Goal: Task Accomplishment & Management: Use online tool/utility

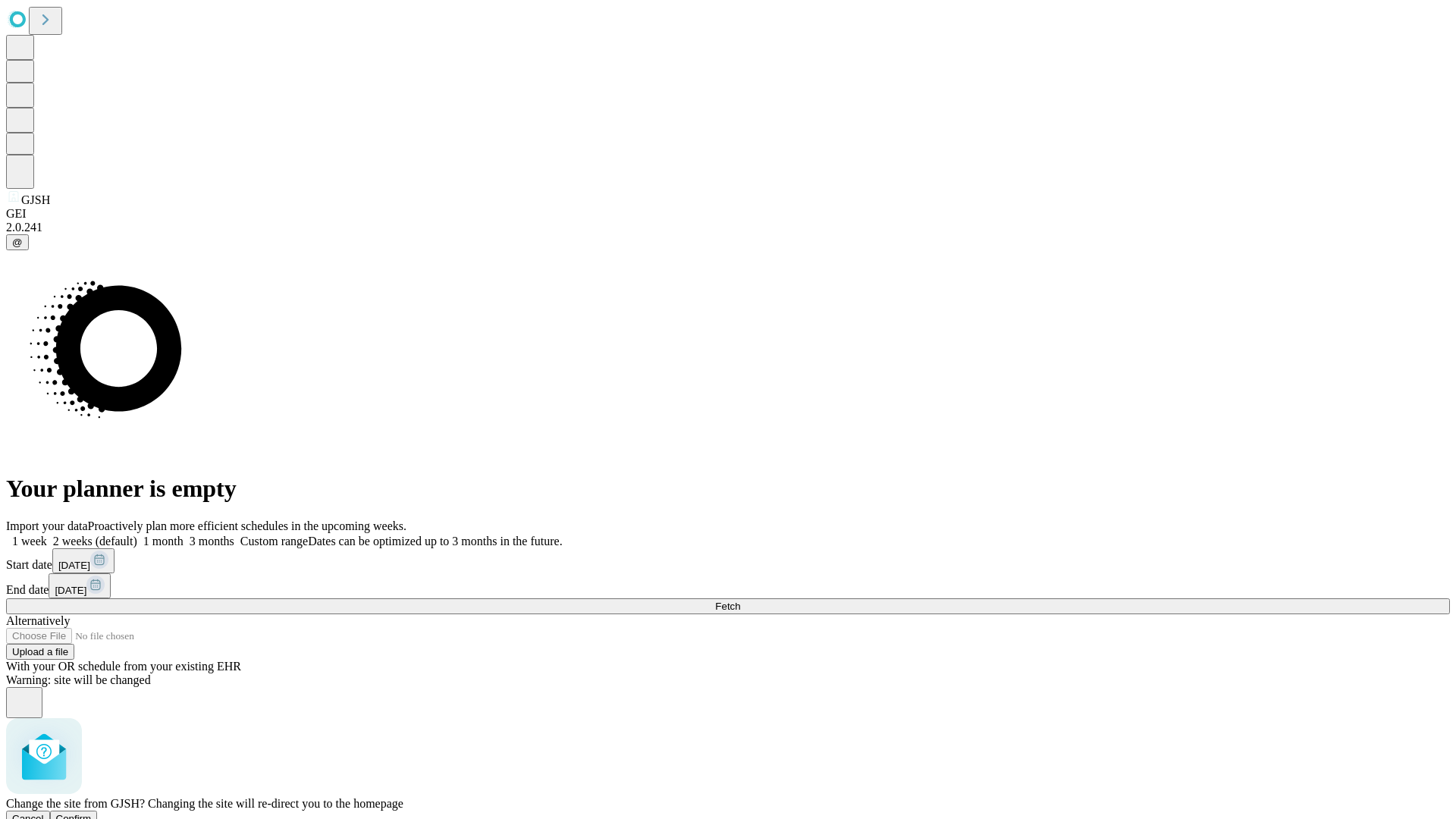
click at [92, 813] on span "Confirm" at bounding box center [73, 818] width 35 height 11
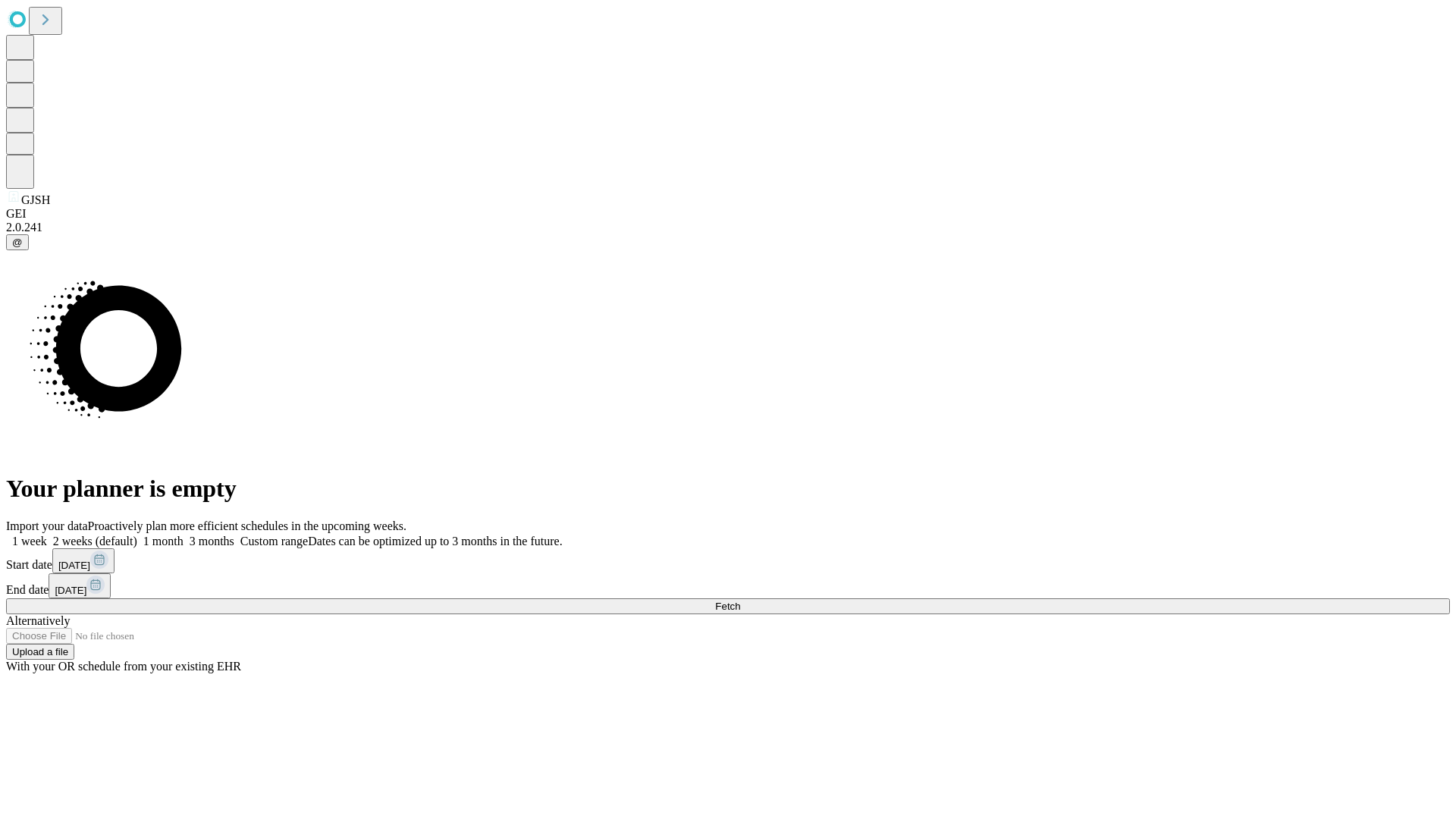
click at [138, 534] on label "2 weeks (default)" at bounding box center [92, 541] width 90 height 13
click at [740, 600] on span "Fetch" at bounding box center [728, 606] width 25 height 11
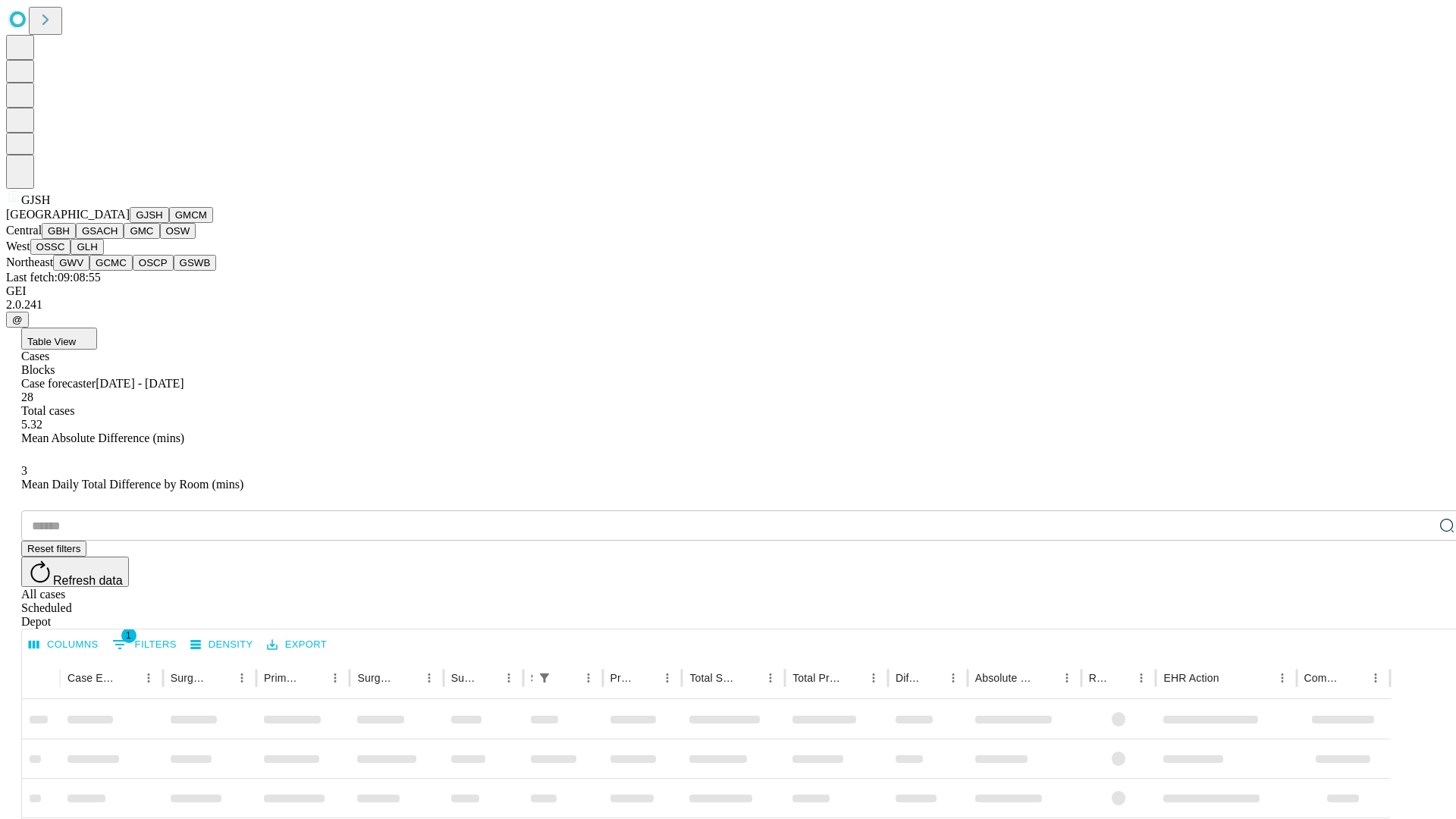
click at [169, 223] on button "GMCM" at bounding box center [191, 215] width 44 height 16
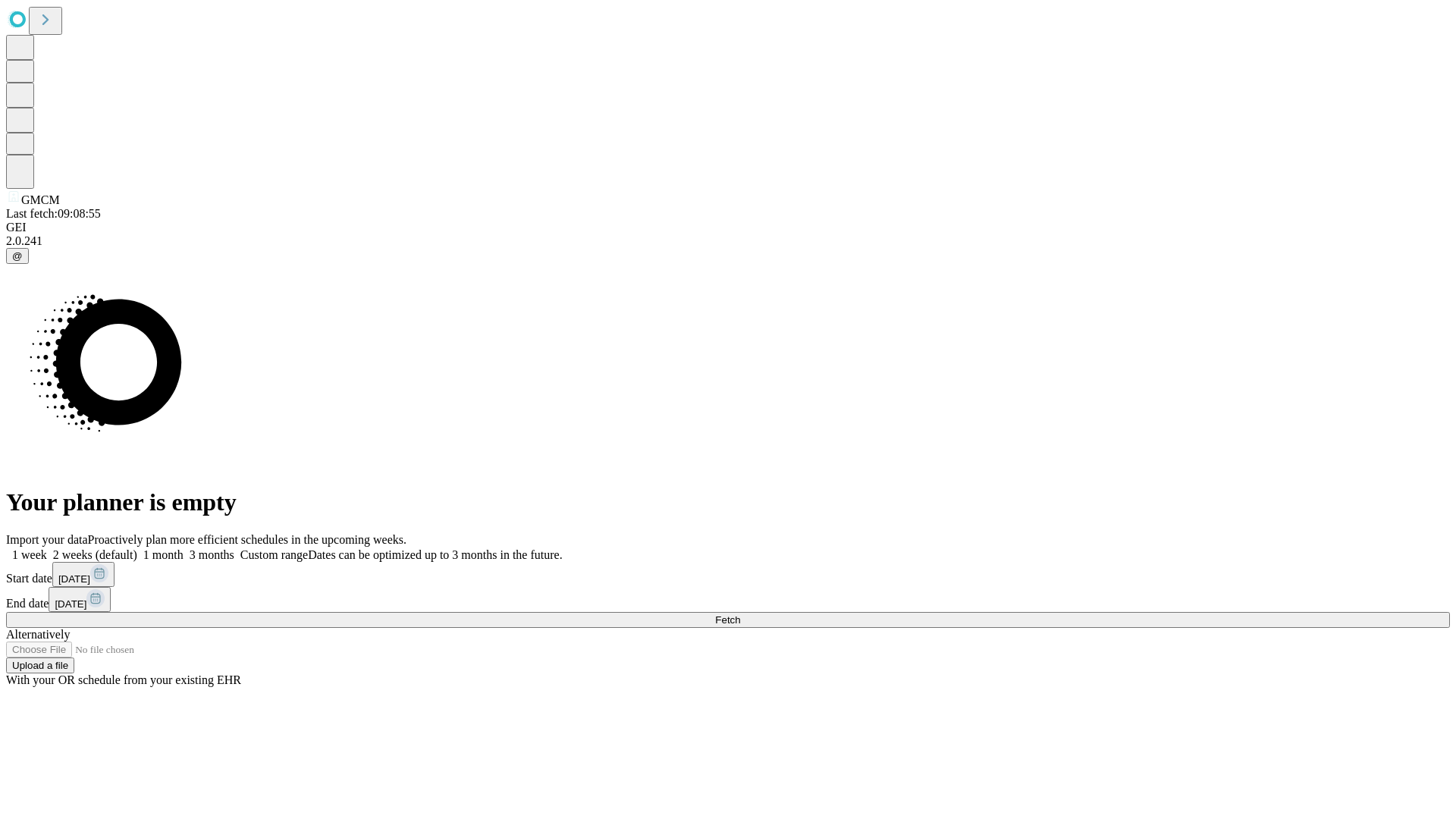
click at [138, 549] on label "2 weeks (default)" at bounding box center [92, 555] width 90 height 13
click at [740, 615] on span "Fetch" at bounding box center [728, 620] width 25 height 11
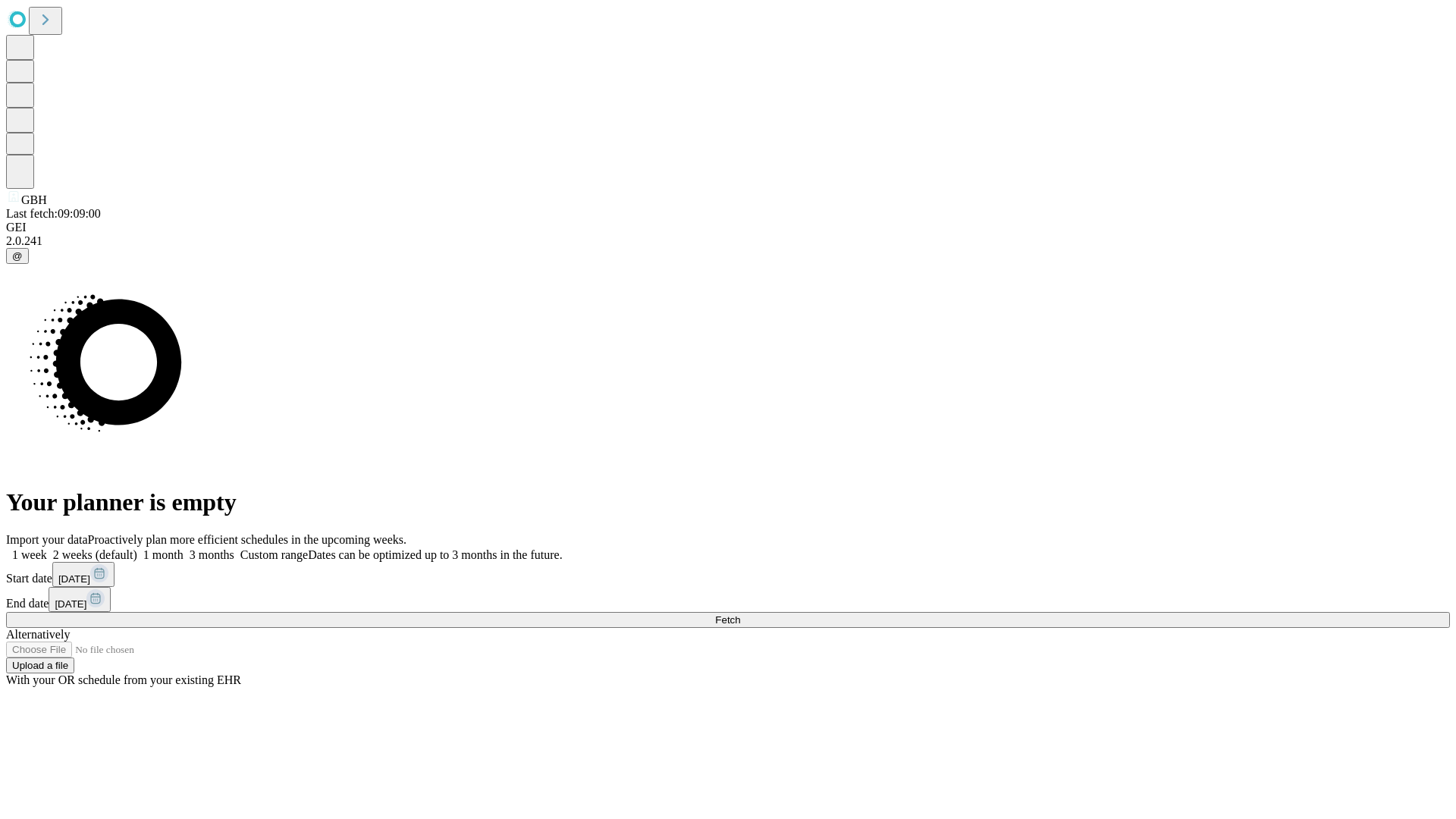
click at [138, 549] on label "2 weeks (default)" at bounding box center [92, 555] width 90 height 13
click at [740, 615] on span "Fetch" at bounding box center [728, 620] width 25 height 11
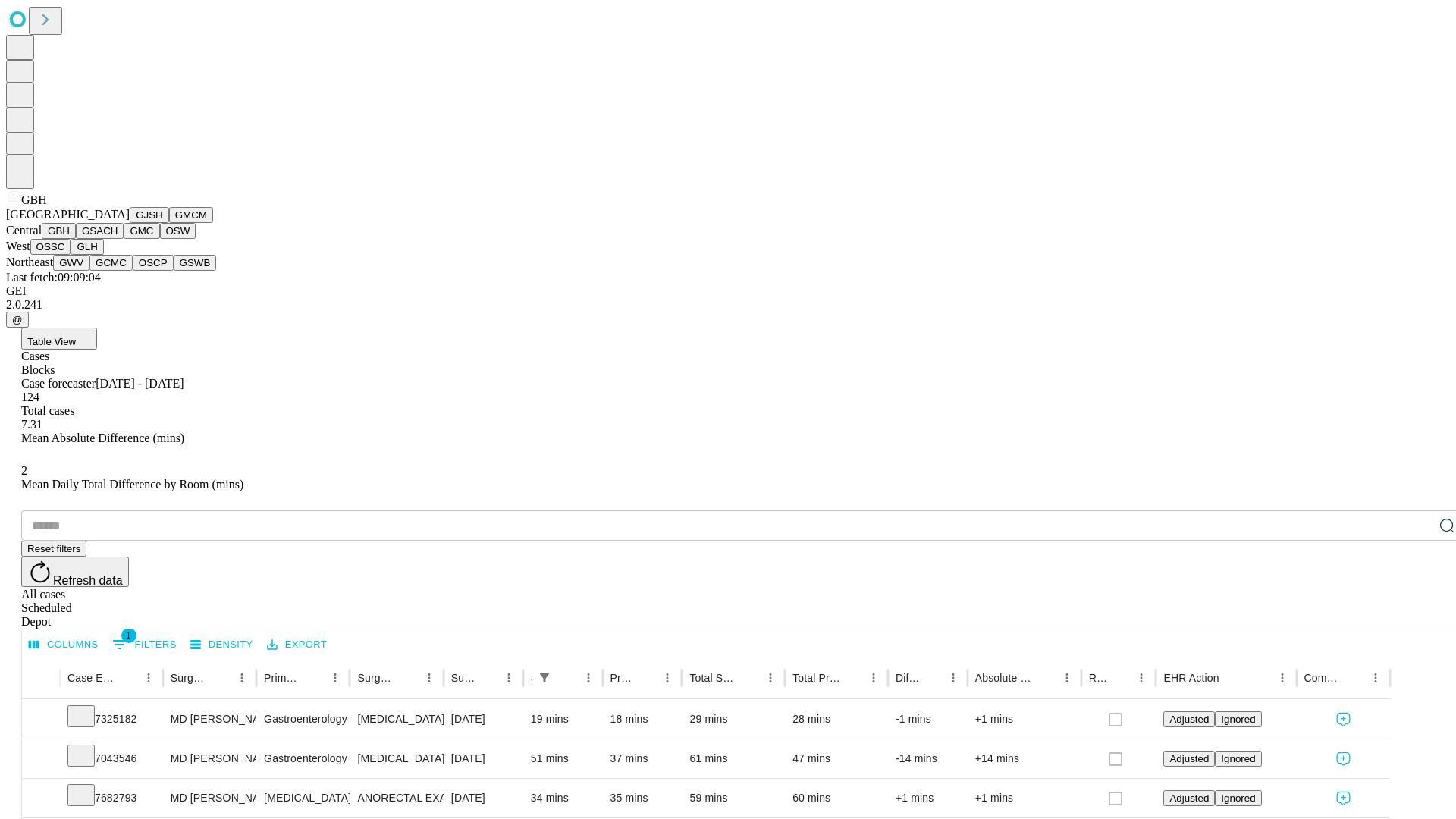
click at [118, 239] on button "GSACH" at bounding box center [99, 231] width 48 height 16
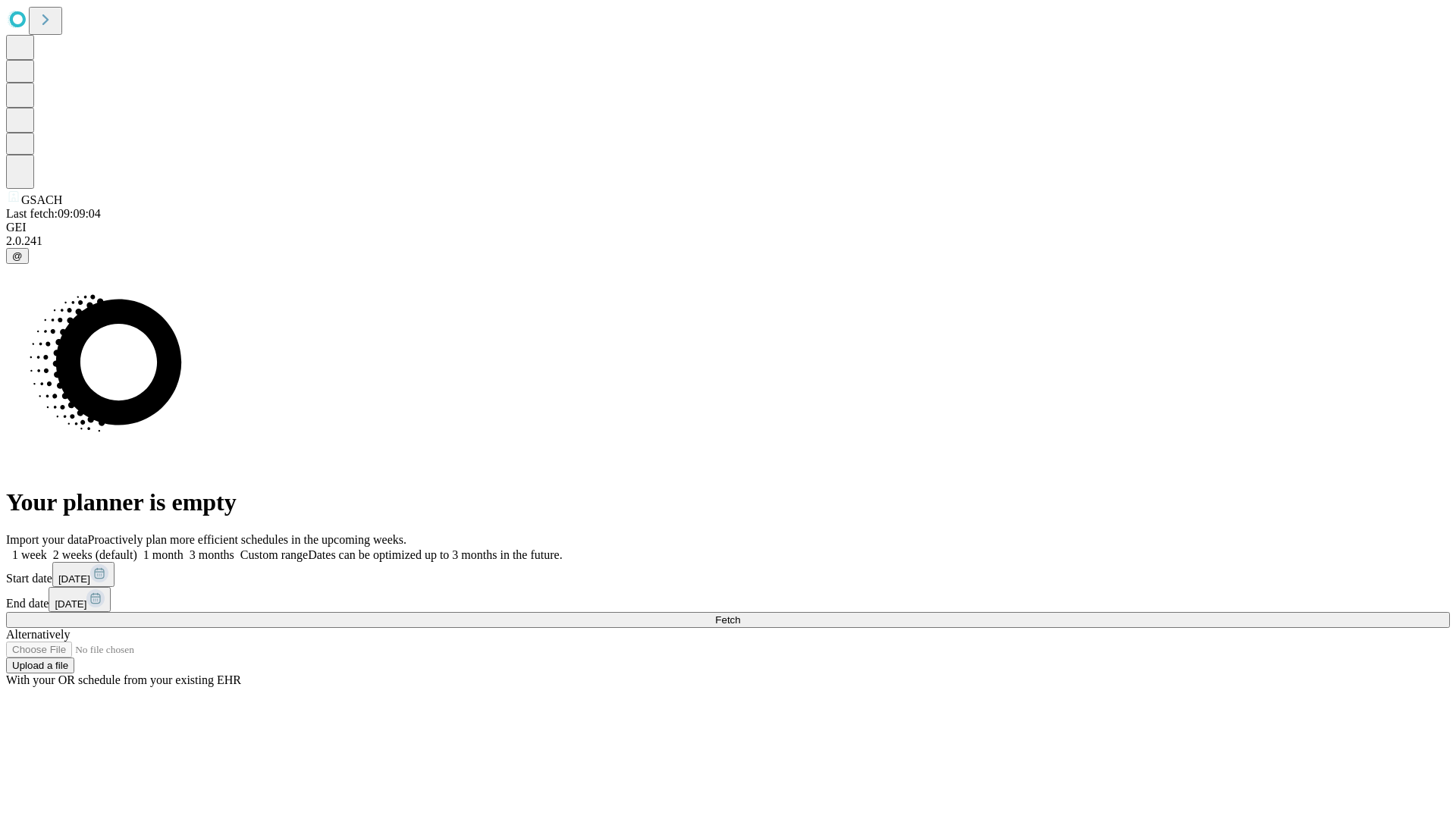
click at [138, 549] on label "2 weeks (default)" at bounding box center [92, 555] width 90 height 13
click at [740, 615] on span "Fetch" at bounding box center [728, 620] width 25 height 11
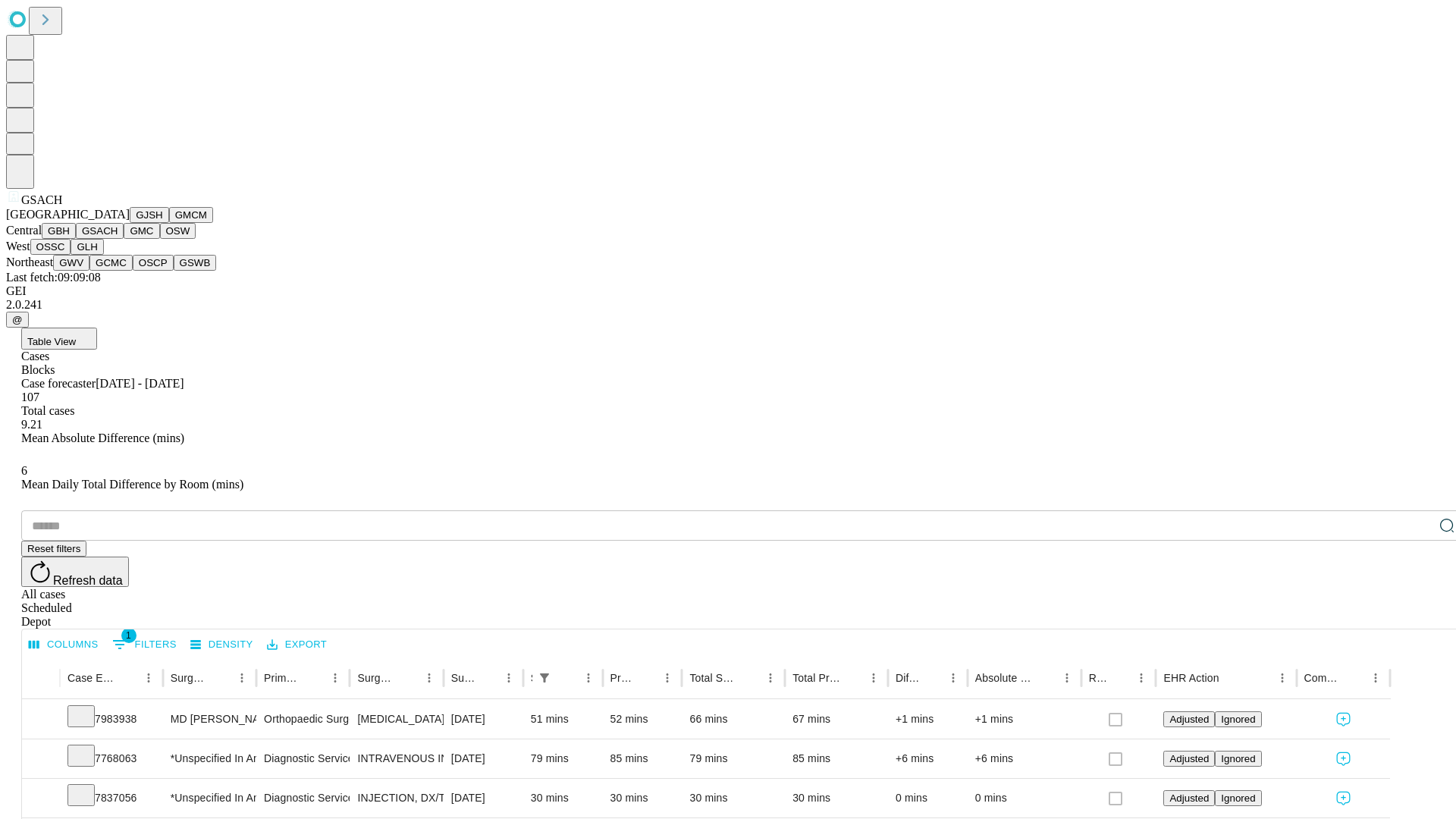
click at [123, 239] on button "GMC" at bounding box center [141, 231] width 35 height 16
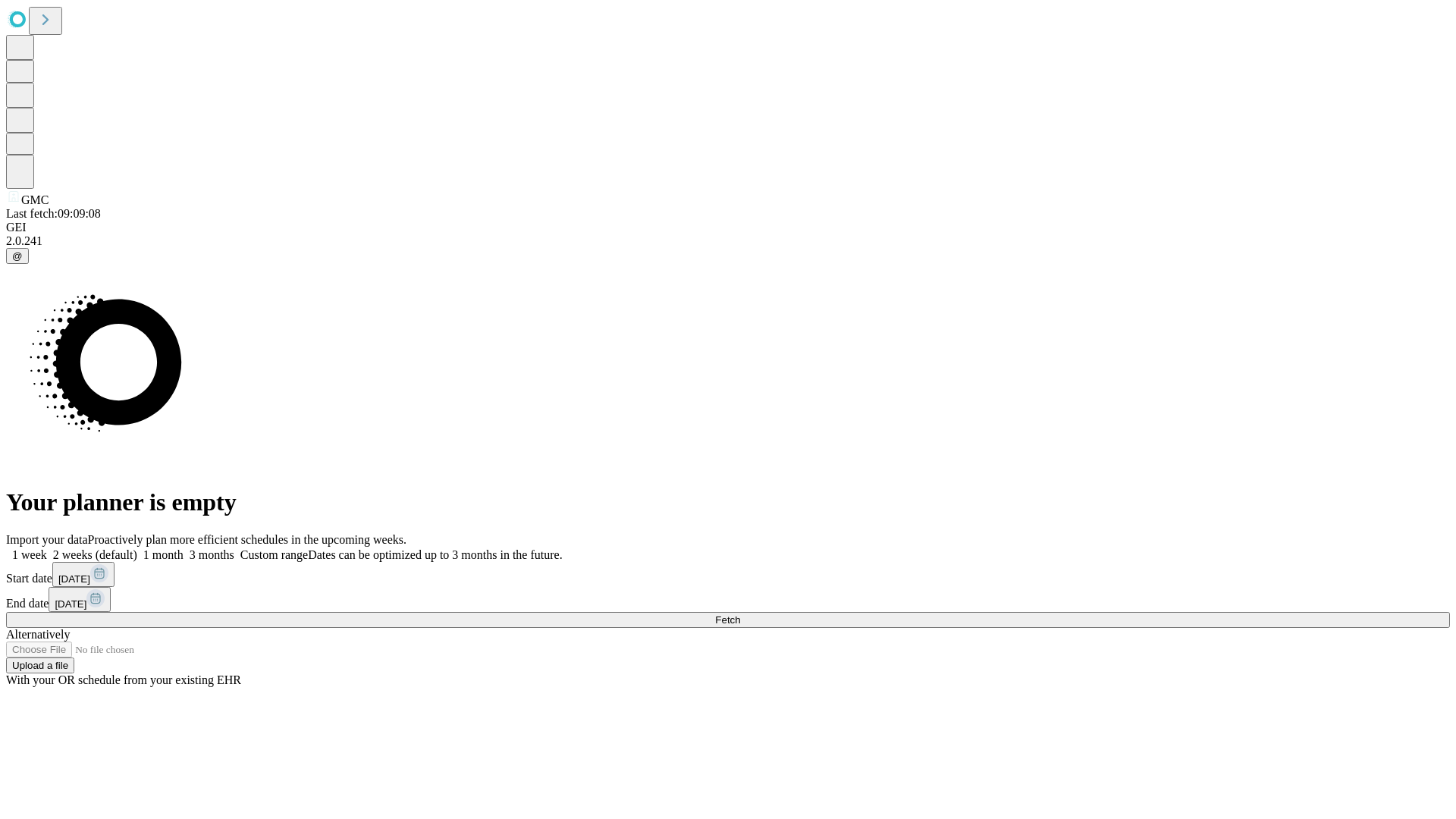
click at [138, 549] on label "2 weeks (default)" at bounding box center [92, 555] width 90 height 13
click at [740, 615] on span "Fetch" at bounding box center [728, 620] width 25 height 11
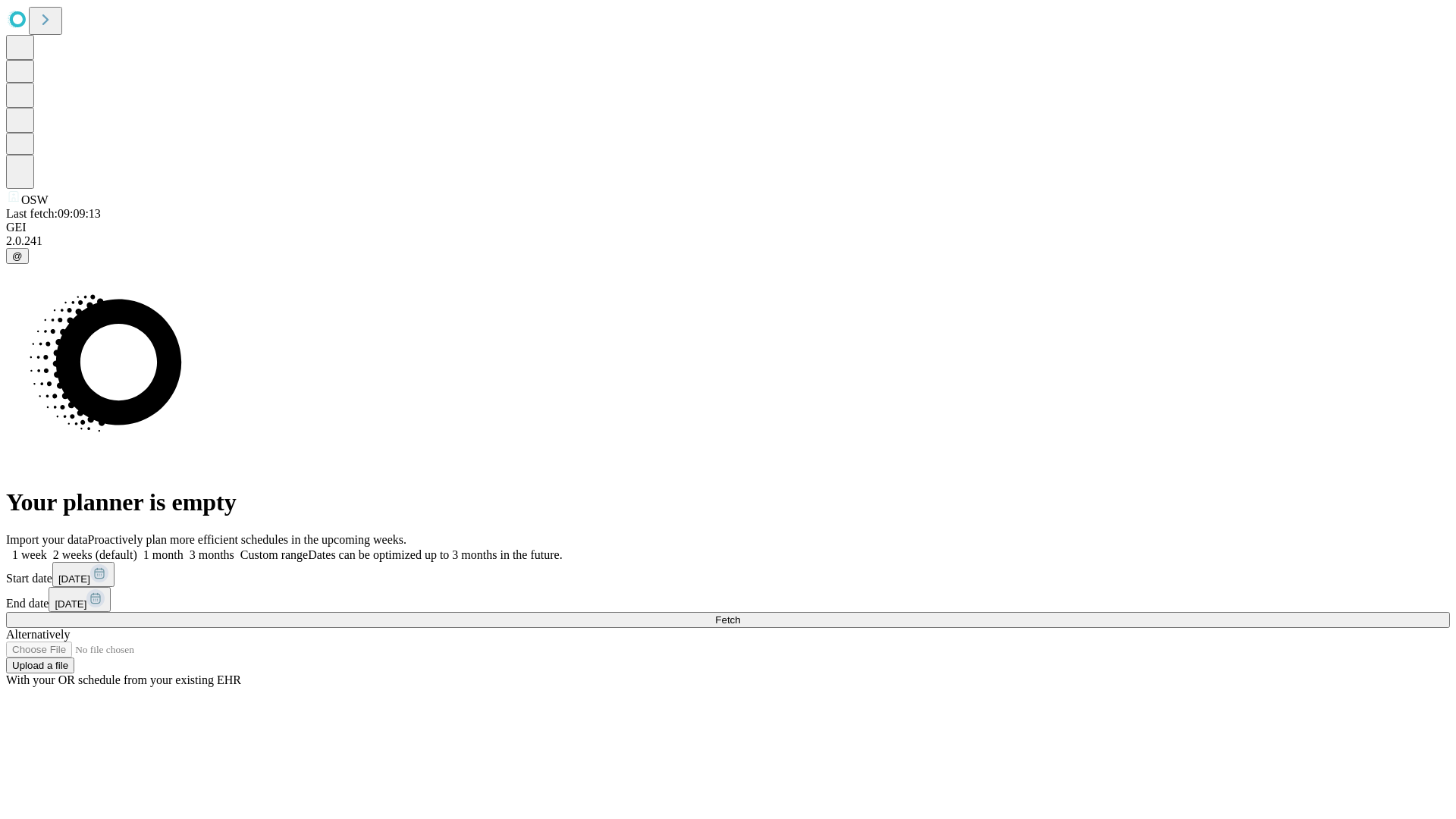
click at [138, 549] on label "2 weeks (default)" at bounding box center [92, 555] width 90 height 13
click at [740, 615] on span "Fetch" at bounding box center [728, 620] width 25 height 11
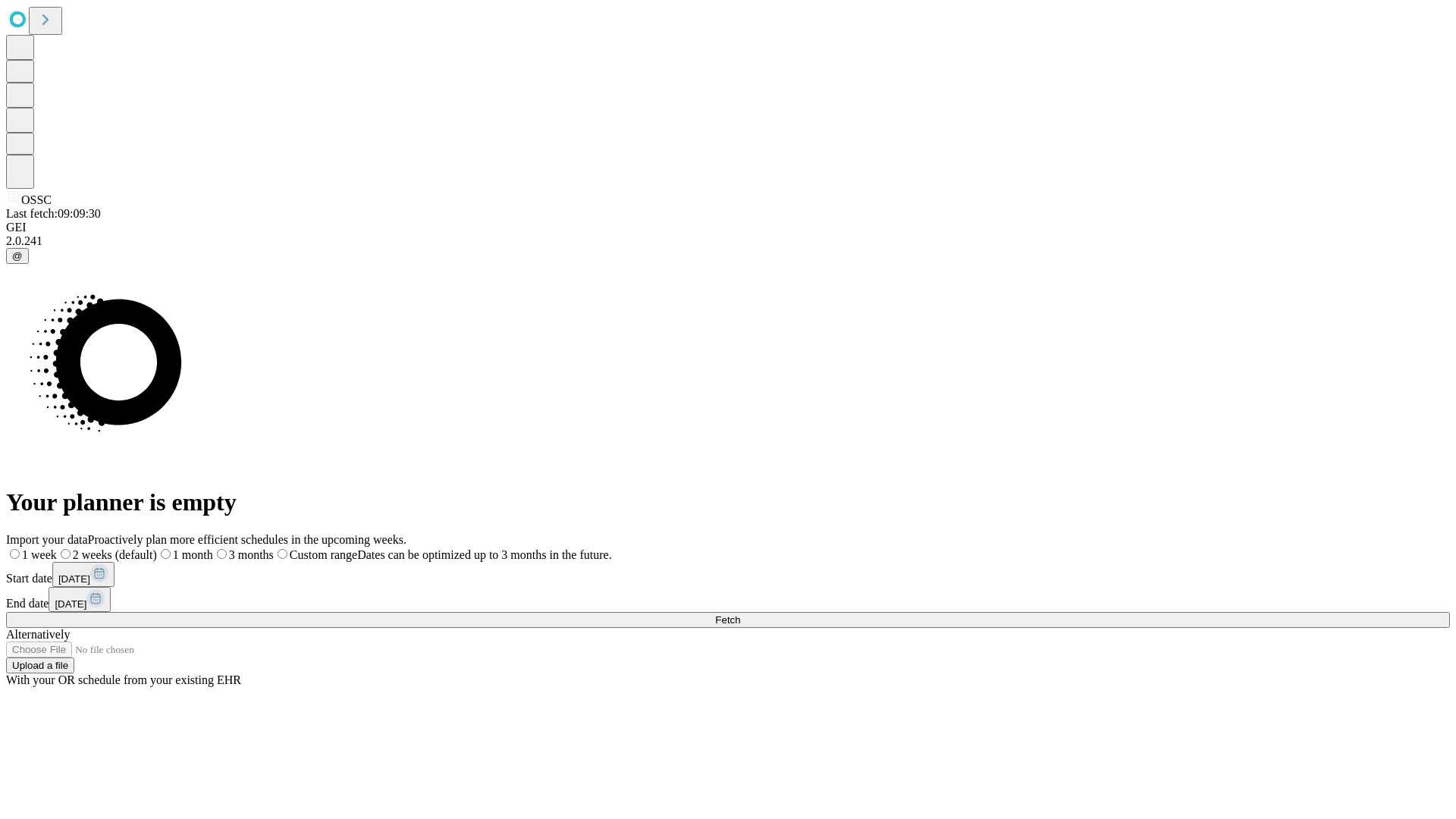
click at [740, 615] on span "Fetch" at bounding box center [728, 620] width 25 height 11
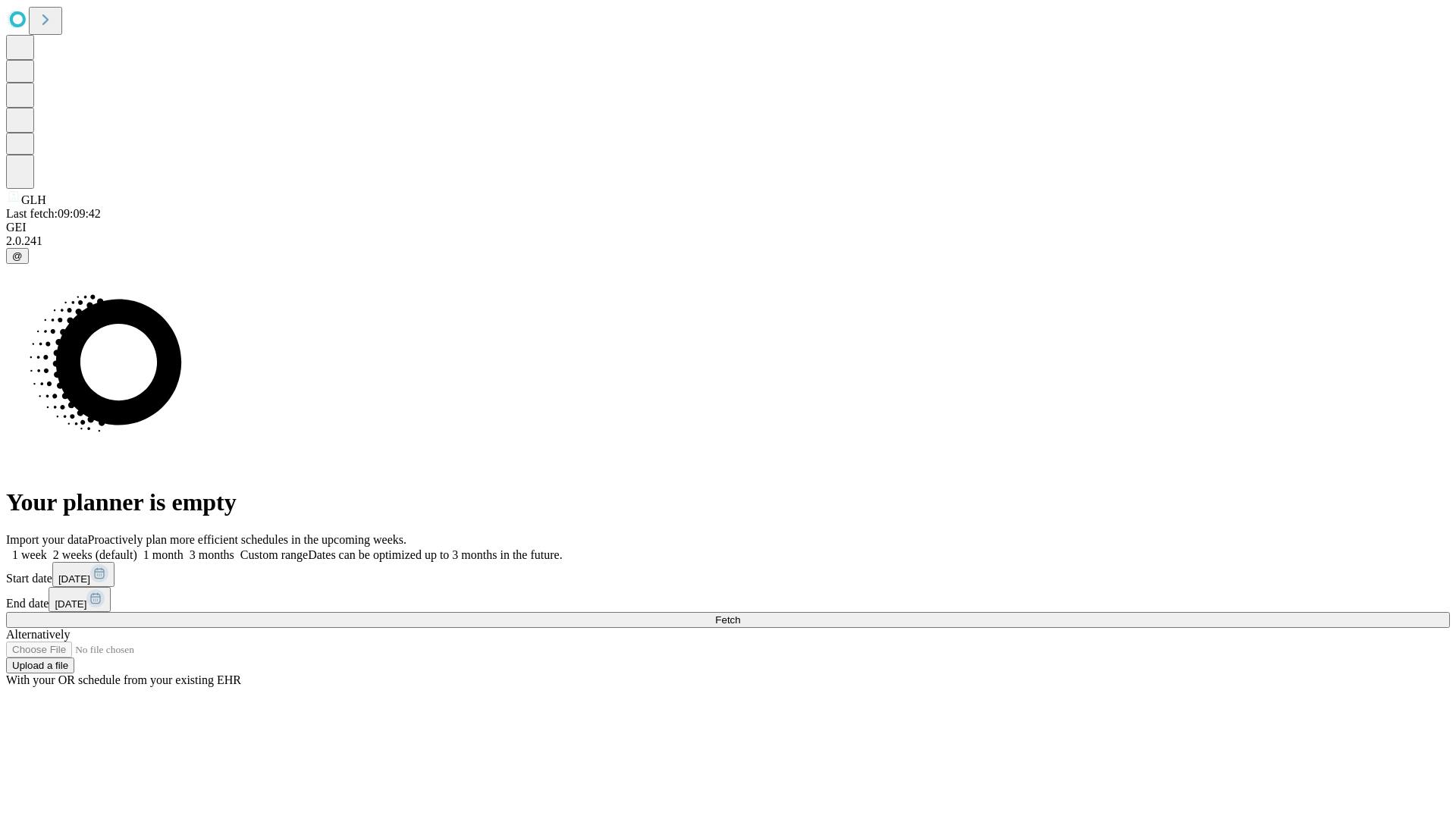
click at [138, 549] on label "2 weeks (default)" at bounding box center [92, 555] width 90 height 13
click at [740, 615] on span "Fetch" at bounding box center [728, 620] width 25 height 11
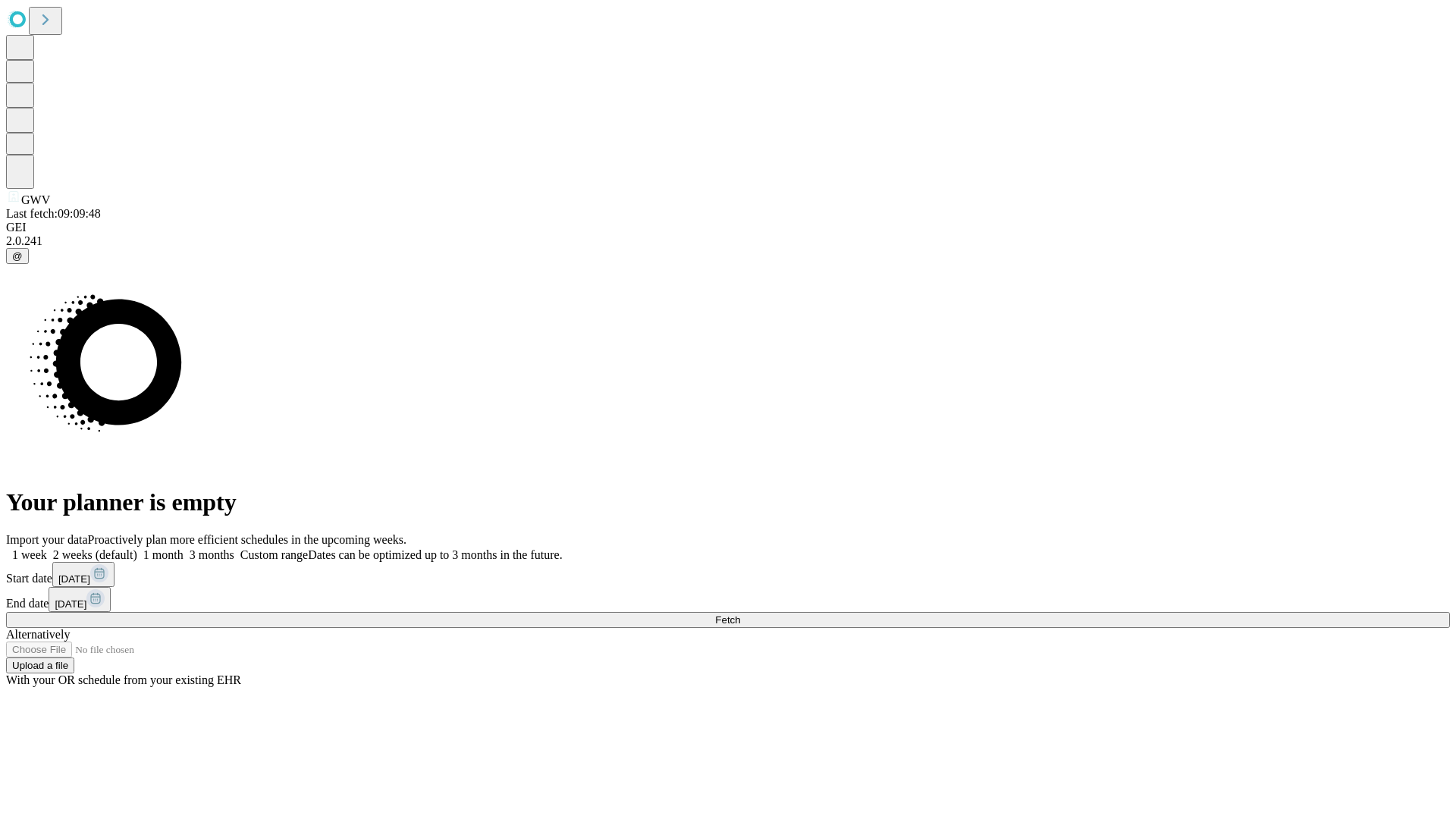
click at [740, 615] on span "Fetch" at bounding box center [728, 620] width 25 height 11
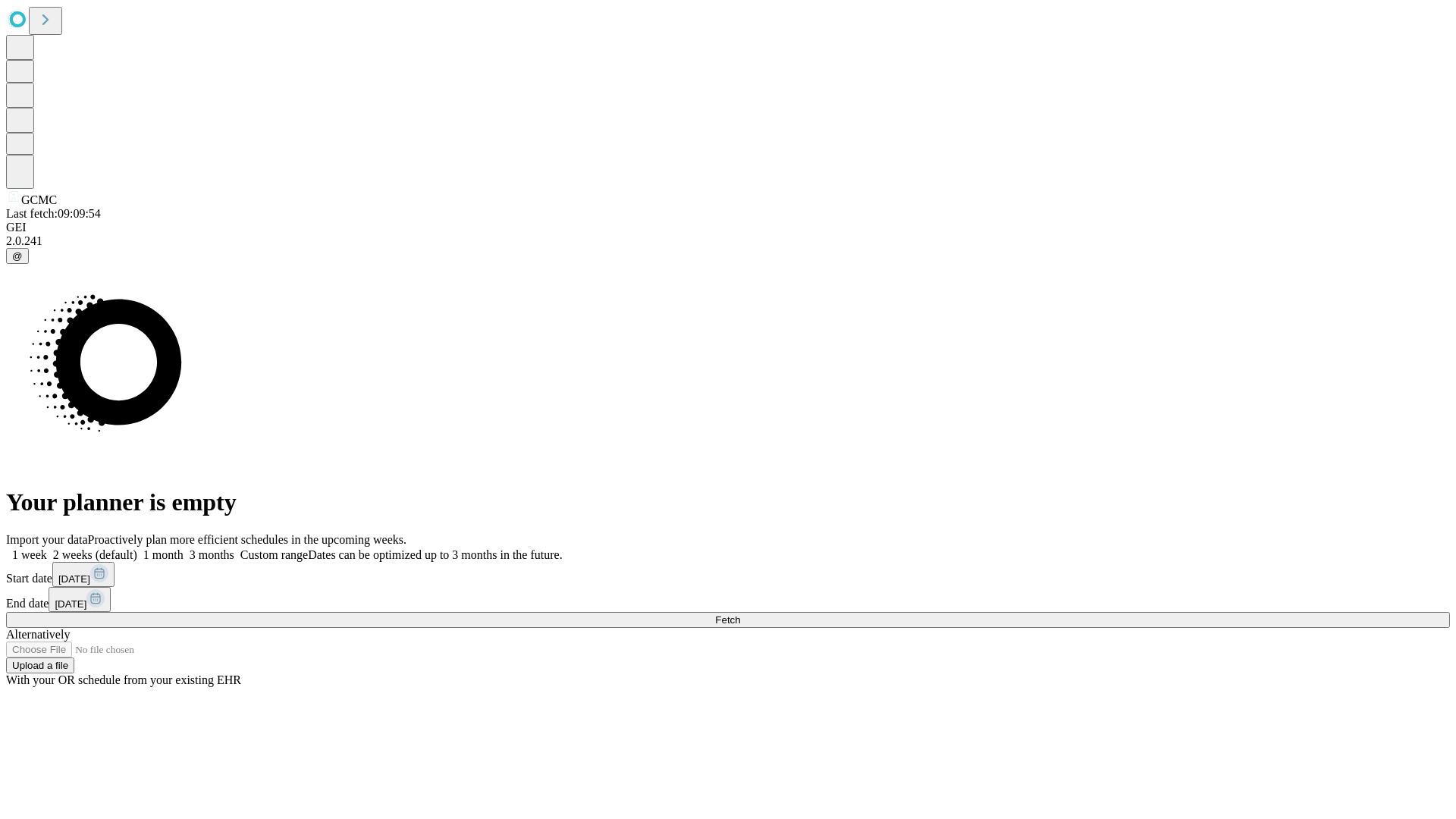
click at [138, 549] on label "2 weeks (default)" at bounding box center [92, 555] width 90 height 13
click at [740, 615] on span "Fetch" at bounding box center [728, 620] width 25 height 11
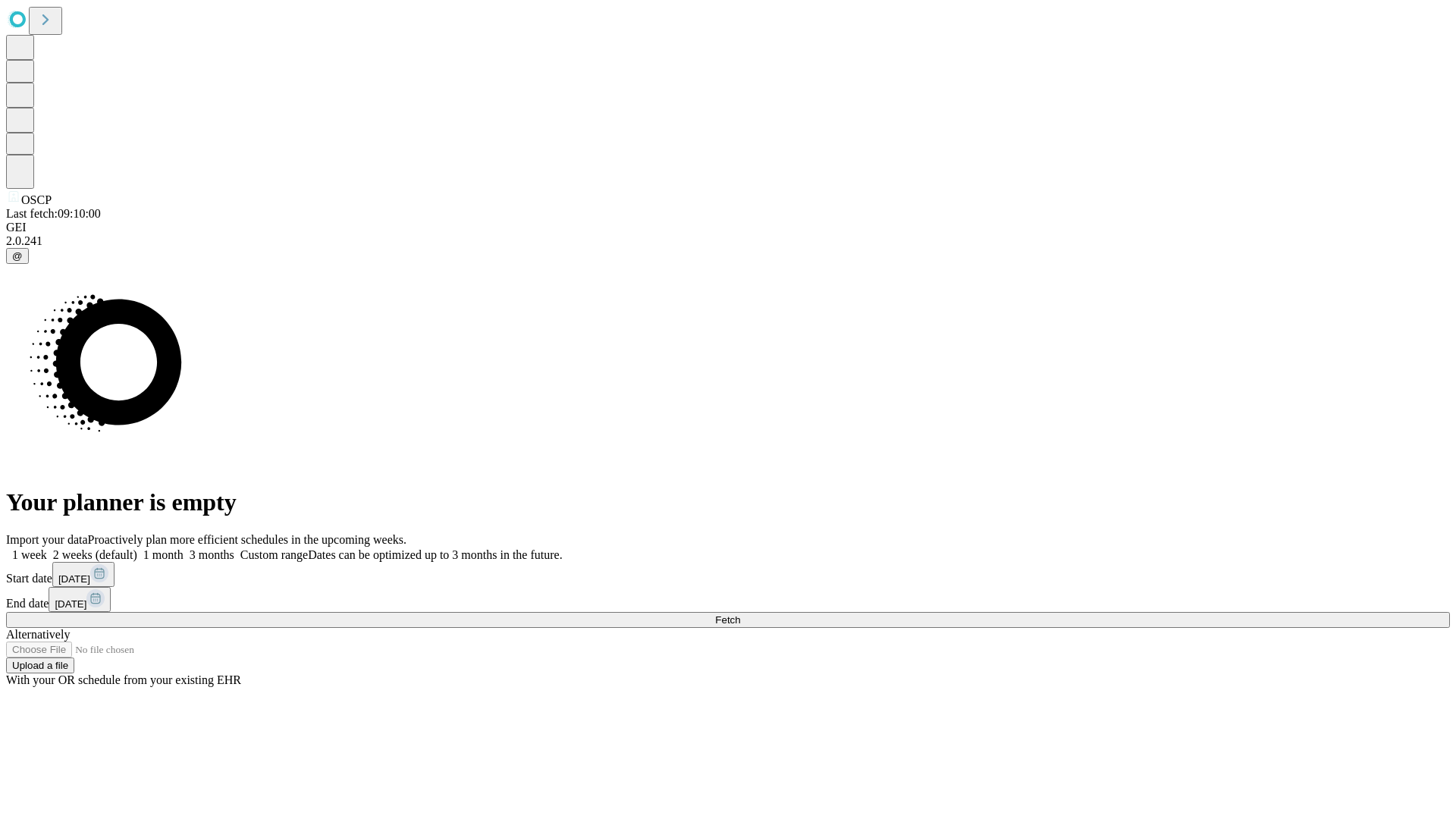
click at [138, 549] on label "2 weeks (default)" at bounding box center [92, 555] width 90 height 13
click at [740, 615] on span "Fetch" at bounding box center [728, 620] width 25 height 11
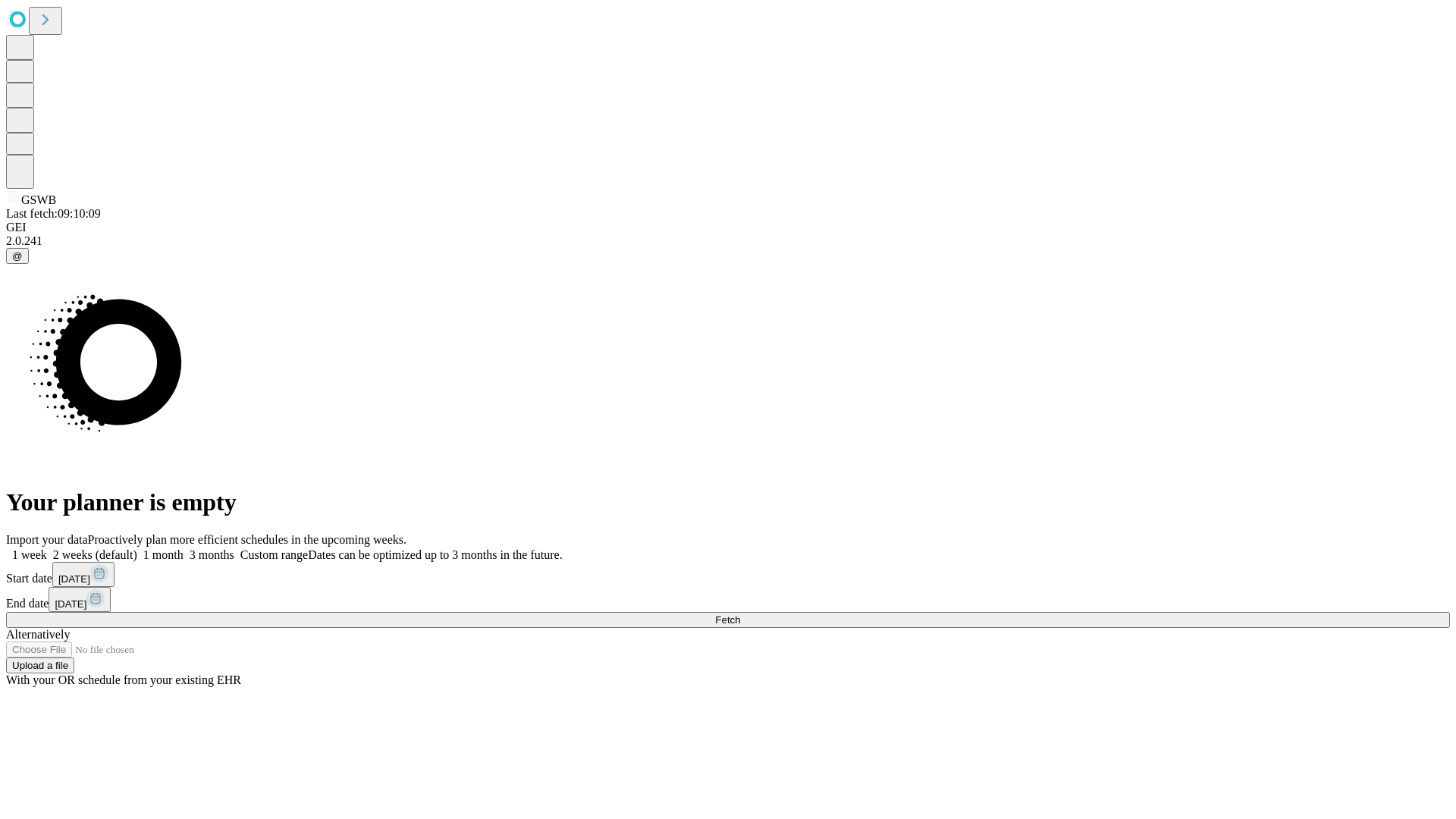
click at [138, 549] on label "2 weeks (default)" at bounding box center [92, 555] width 90 height 13
click at [740, 615] on span "Fetch" at bounding box center [728, 620] width 25 height 11
